Goal: Navigation & Orientation: Find specific page/section

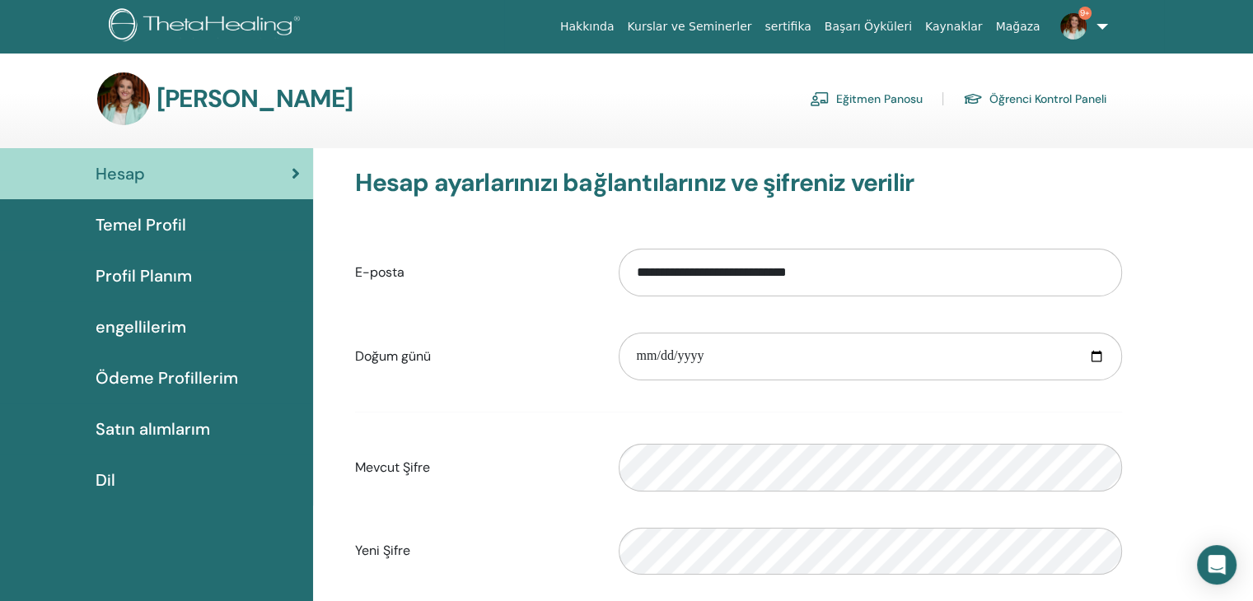
click at [152, 320] on font "engellilerim" at bounding box center [141, 326] width 91 height 21
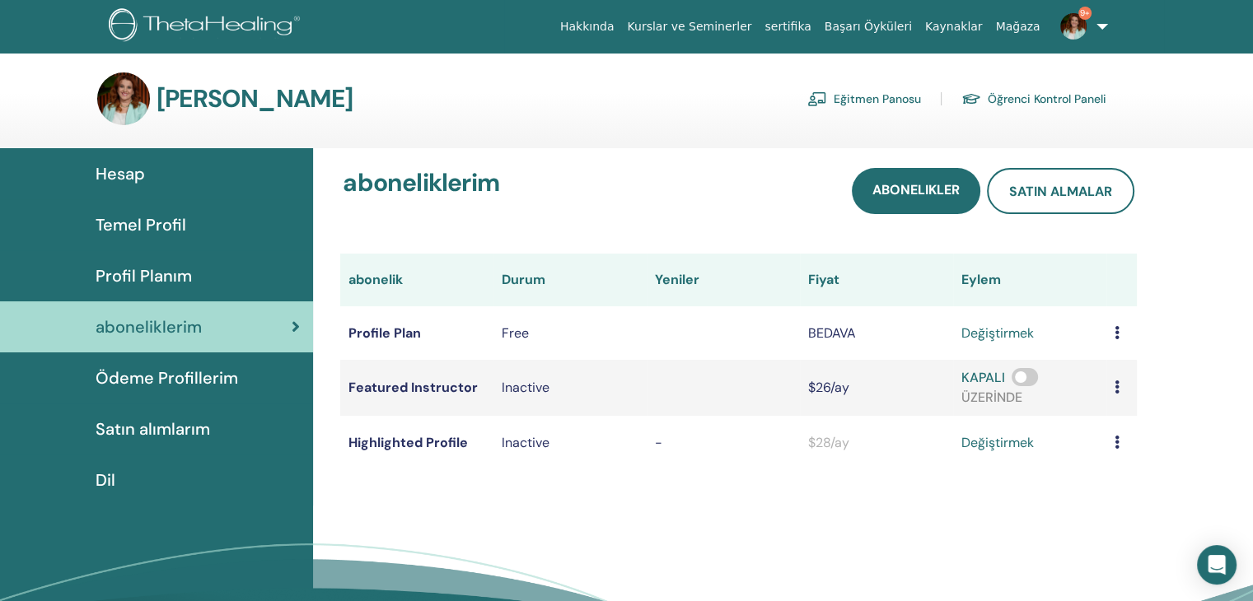
click at [191, 376] on span "Ödeme Profillerim" at bounding box center [167, 378] width 142 height 25
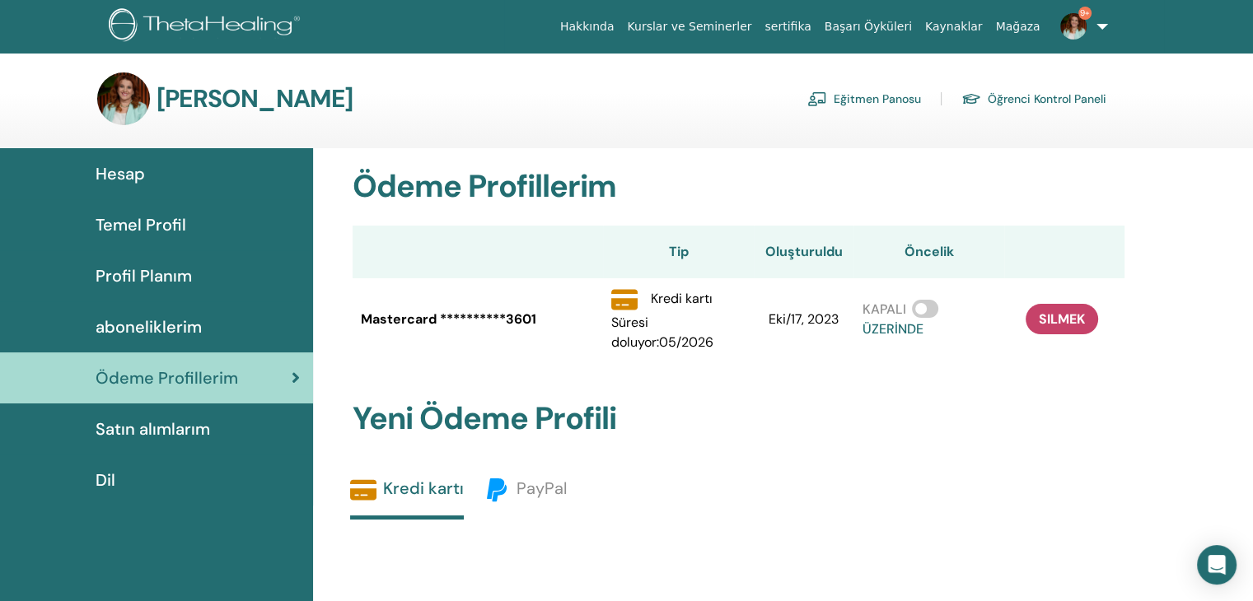
click at [168, 419] on span "Satın alımlarım" at bounding box center [153, 429] width 114 height 25
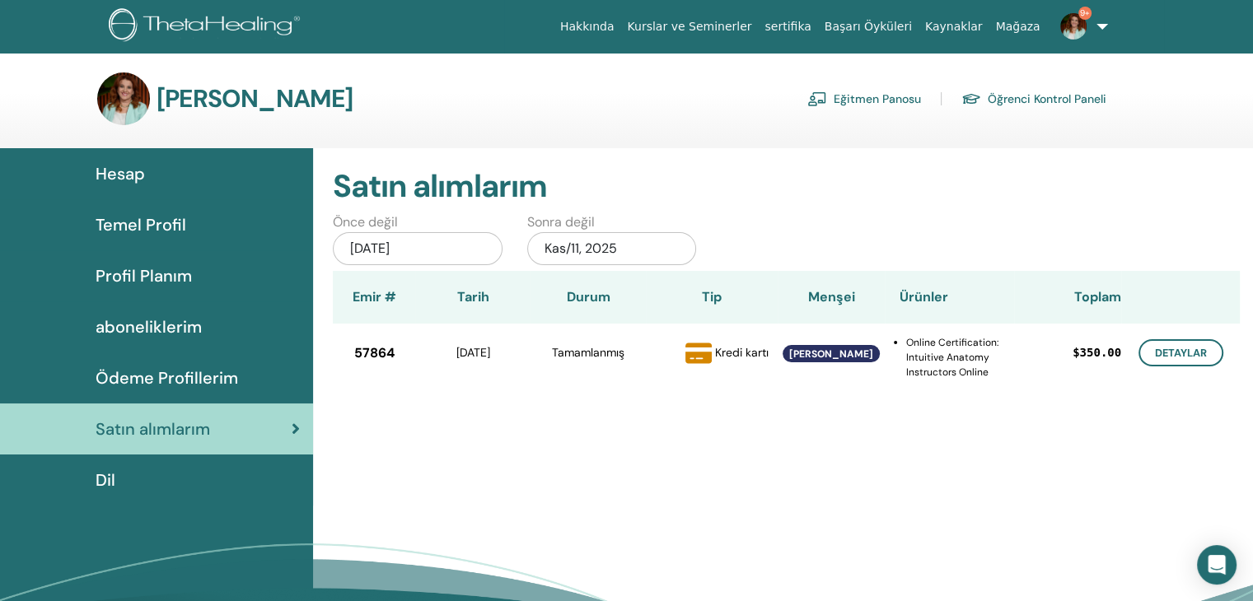
click at [158, 215] on span "Temel Profil" at bounding box center [141, 224] width 91 height 25
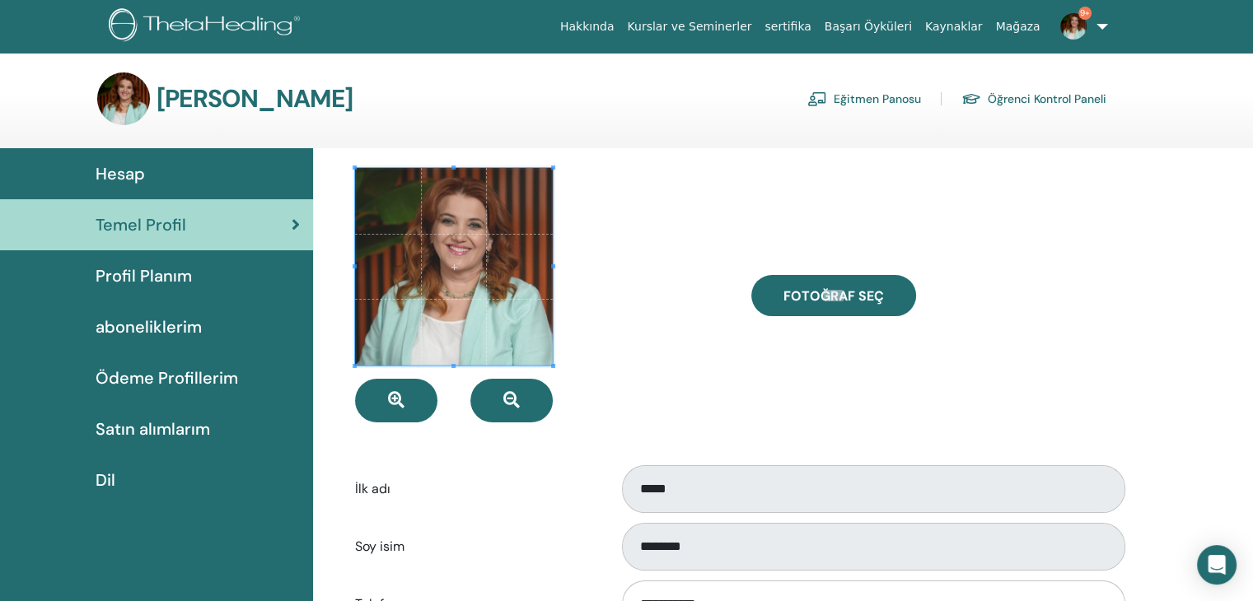
click at [142, 175] on span "Hesap" at bounding box center [120, 173] width 49 height 25
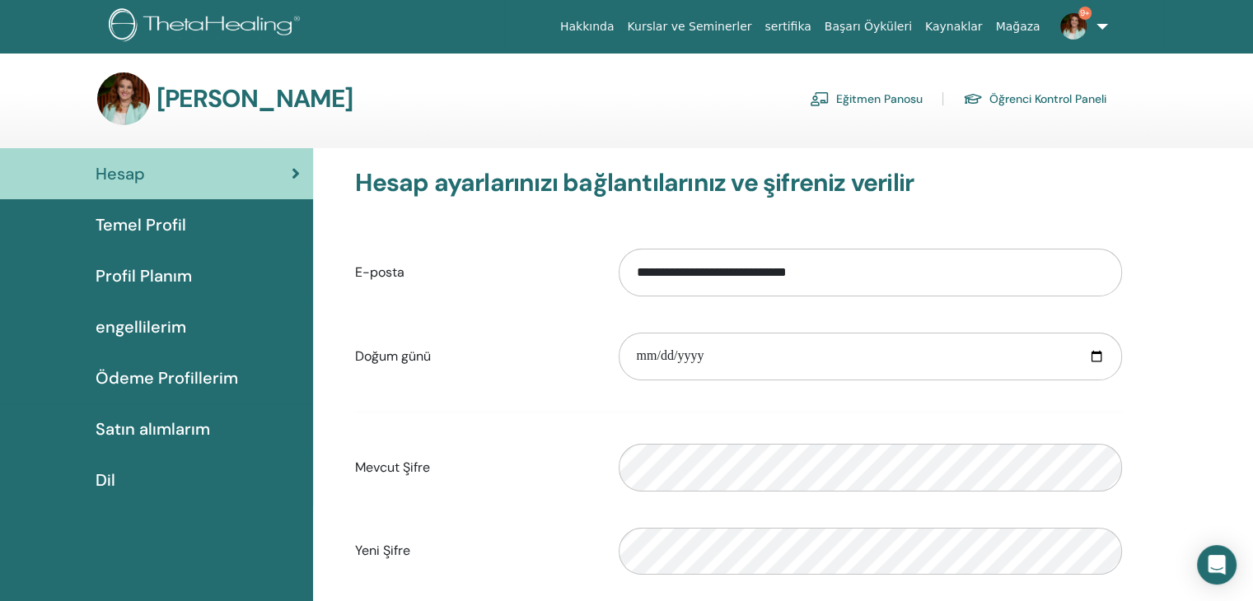
click at [851, 93] on font "Eğitmen Panosu" at bounding box center [879, 99] width 86 height 15
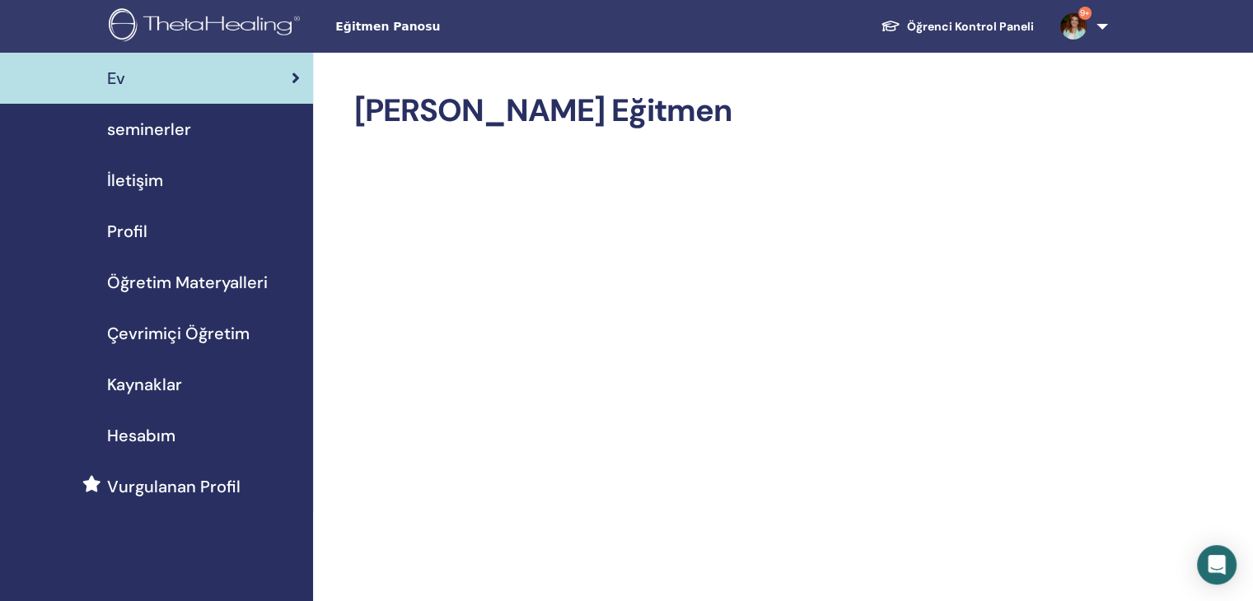
click at [210, 278] on span "Öğretim Materyalleri" at bounding box center [187, 282] width 161 height 25
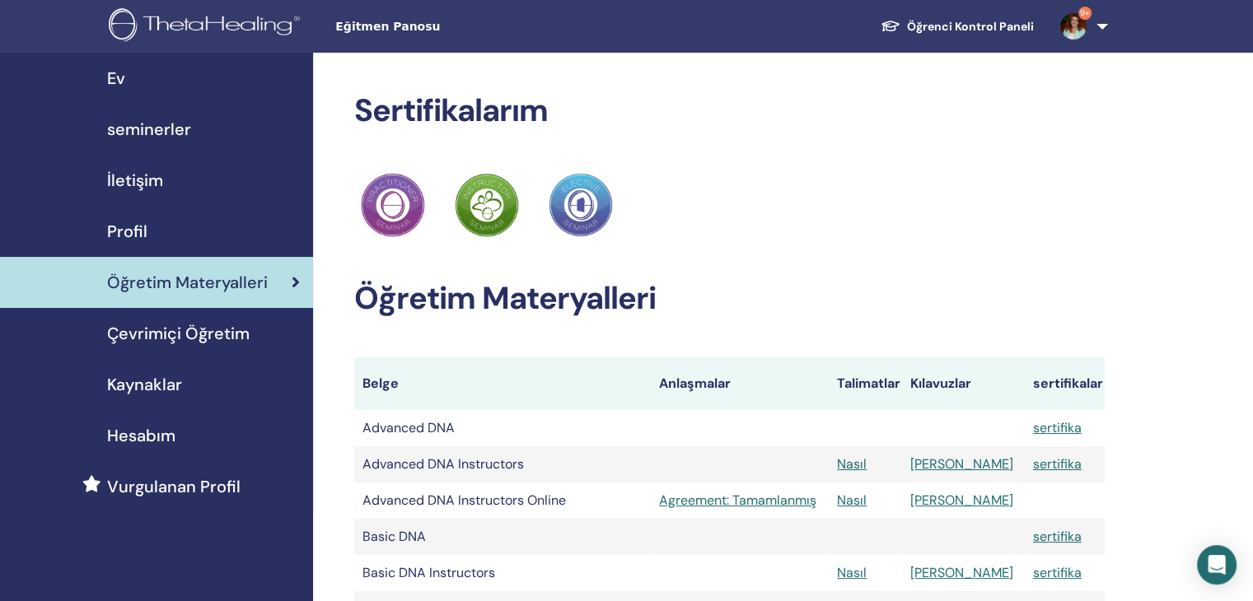
click at [530, 484] on td "Advanced DNA Instructors Online" at bounding box center [502, 501] width 296 height 36
click at [158, 383] on span "Kaynaklar" at bounding box center [144, 384] width 75 height 25
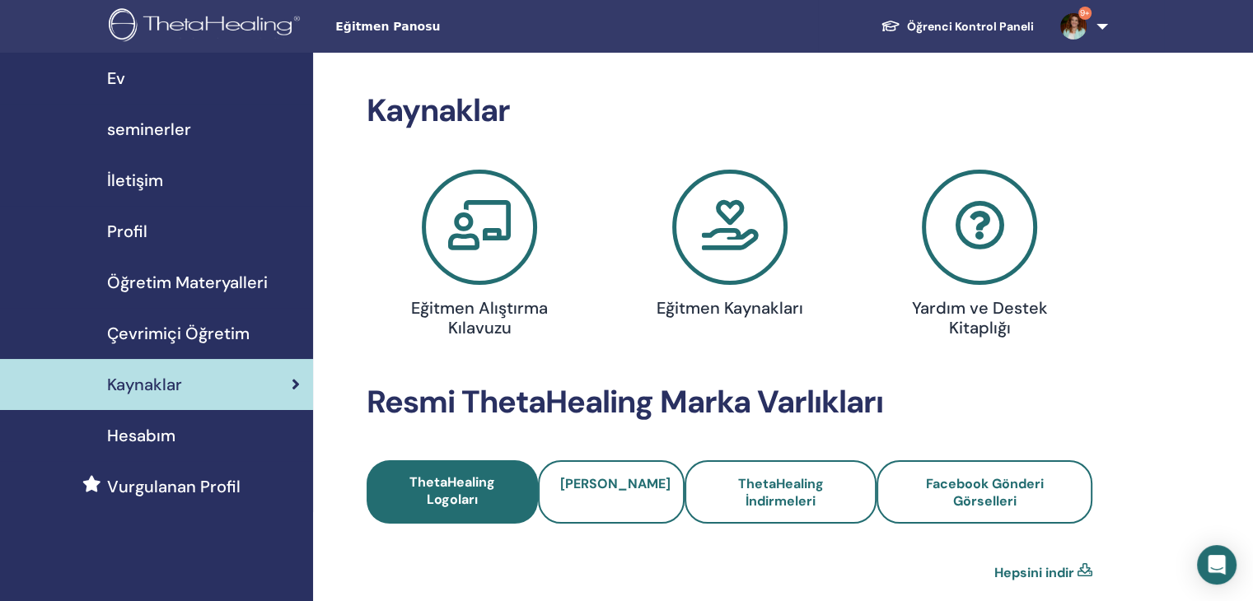
click at [200, 336] on span "Çevrimiçi Öğretim" at bounding box center [178, 333] width 142 height 25
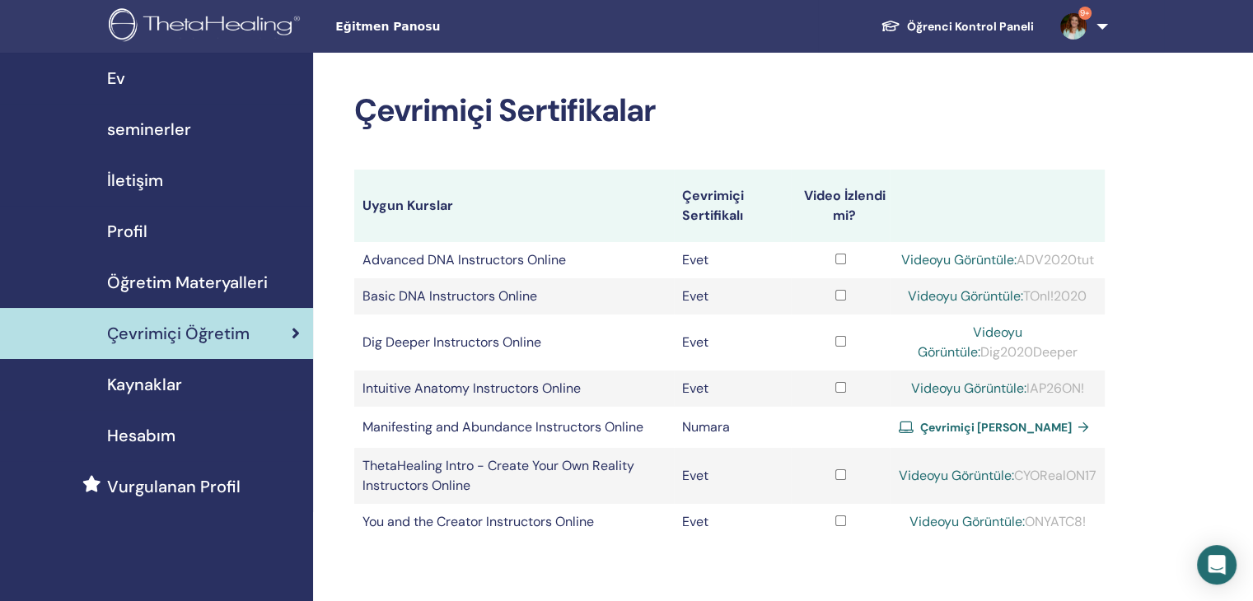
click at [959, 435] on span "Çevrimiçi [PERSON_NAME]" at bounding box center [995, 427] width 152 height 15
click at [122, 430] on span "Hesabım" at bounding box center [141, 435] width 68 height 25
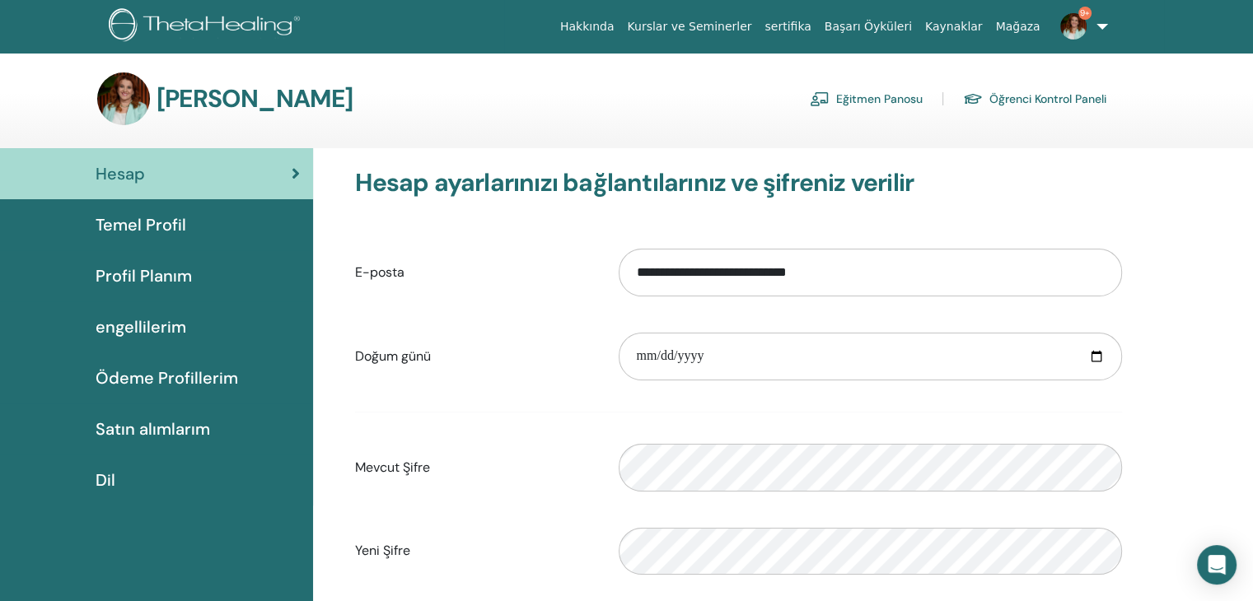
click at [858, 96] on font "Eğitmen Panosu" at bounding box center [879, 99] width 86 height 15
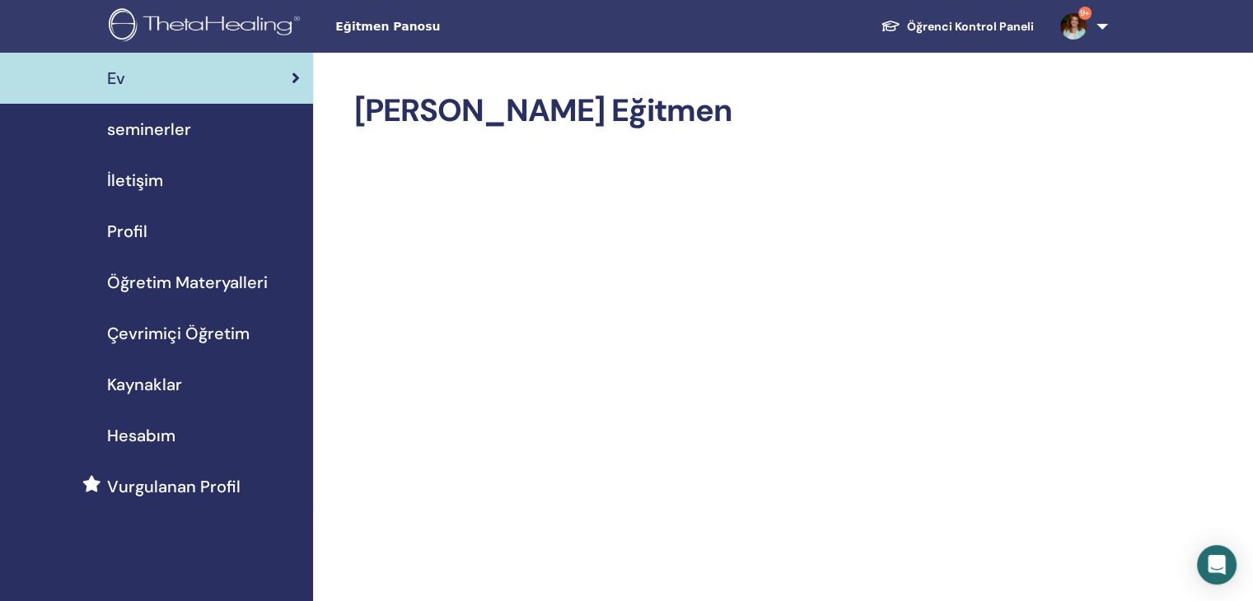
click at [177, 127] on span "seminerler" at bounding box center [149, 129] width 84 height 25
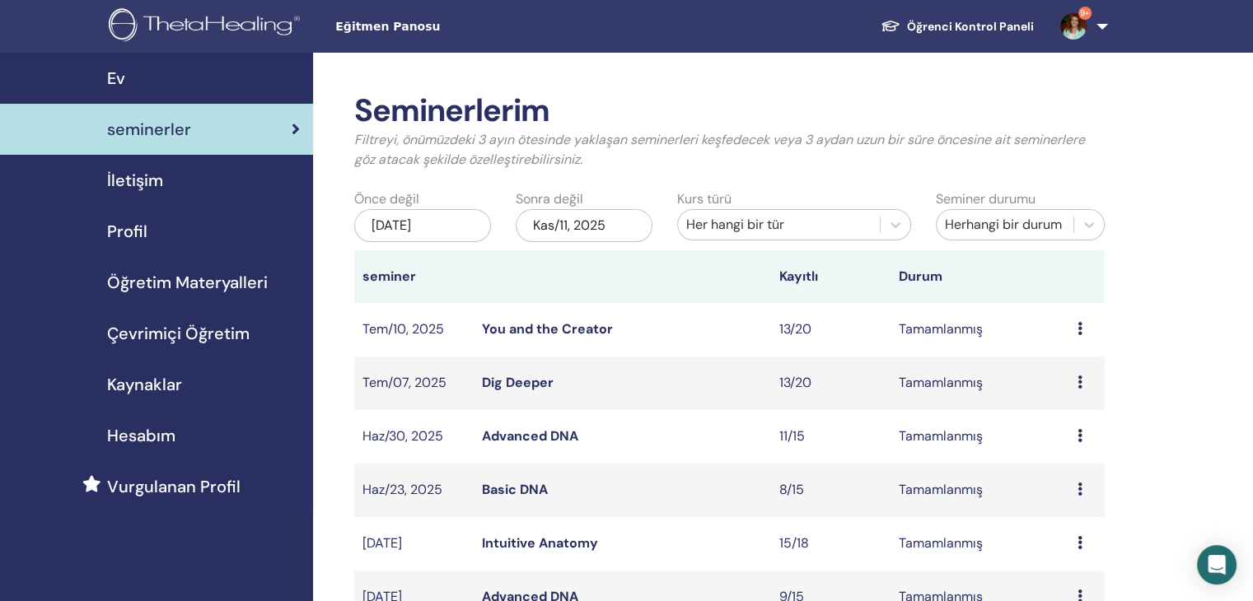
click at [586, 328] on link "You and the Creator" at bounding box center [547, 328] width 131 height 17
click at [157, 383] on span "Kaynaklar" at bounding box center [144, 384] width 75 height 25
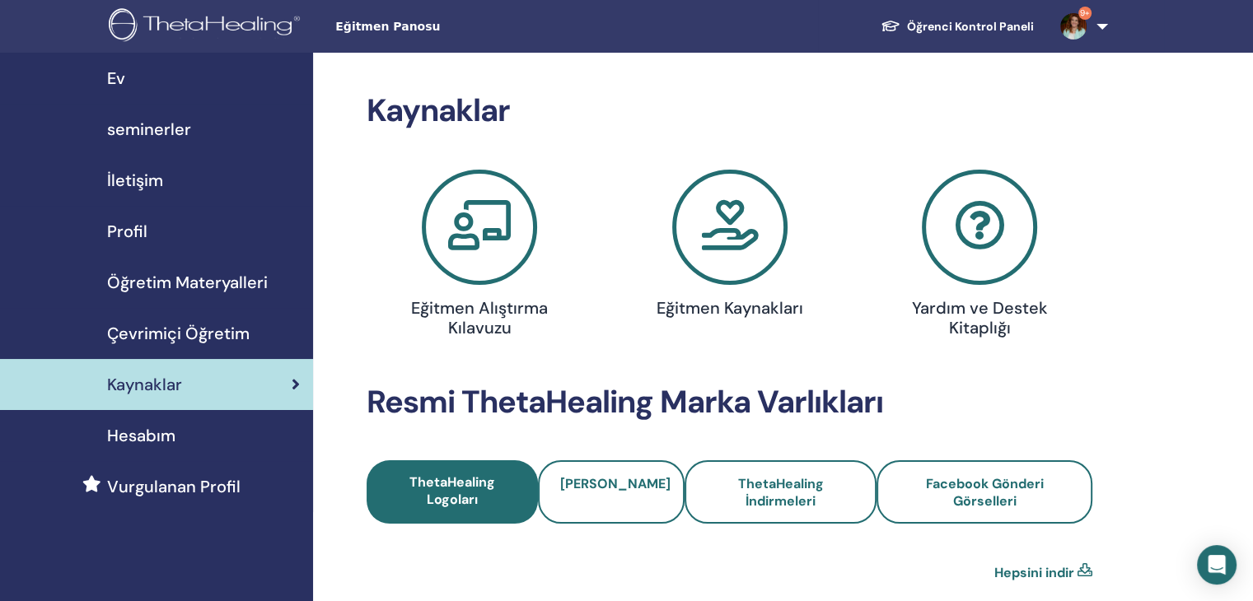
click at [705, 232] on icon at bounding box center [729, 227] width 115 height 115
click at [479, 235] on icon at bounding box center [479, 227] width 115 height 115
click at [223, 277] on span "Öğretim Materyalleri" at bounding box center [187, 282] width 161 height 25
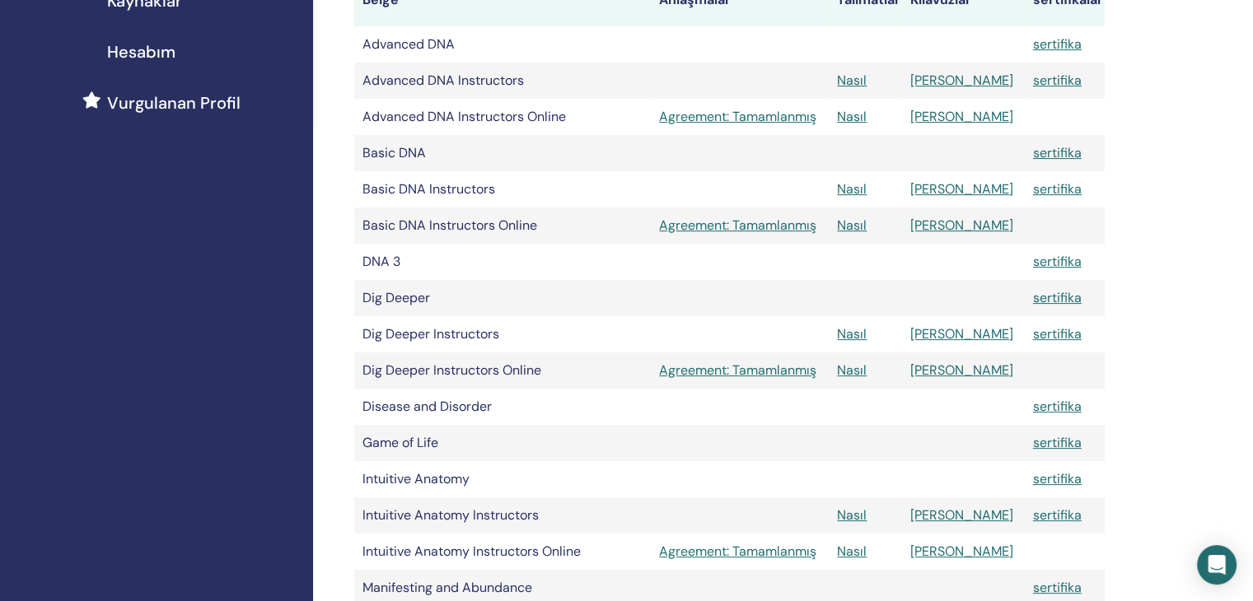
scroll to position [768, 0]
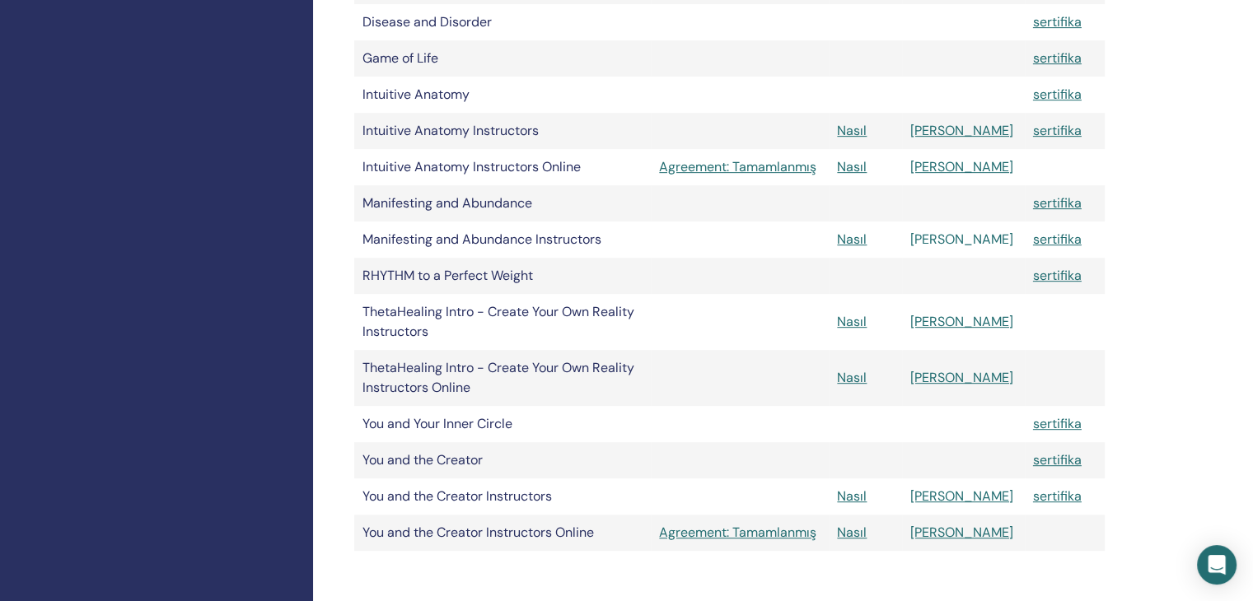
click at [959, 239] on link "[PERSON_NAME]" at bounding box center [961, 239] width 103 height 17
